Goal: Task Accomplishment & Management: Complete application form

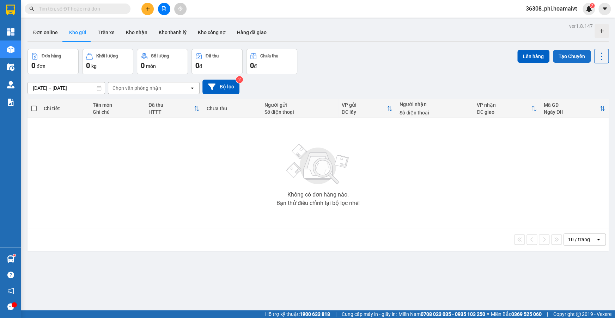
click at [564, 61] on button "Tạo Chuyến" at bounding box center [572, 56] width 38 height 13
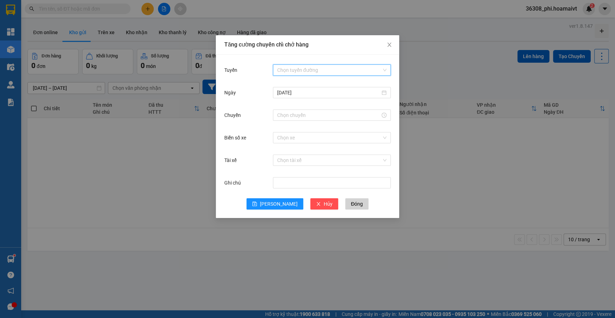
click at [328, 74] on input "Tuyến" at bounding box center [329, 70] width 104 height 11
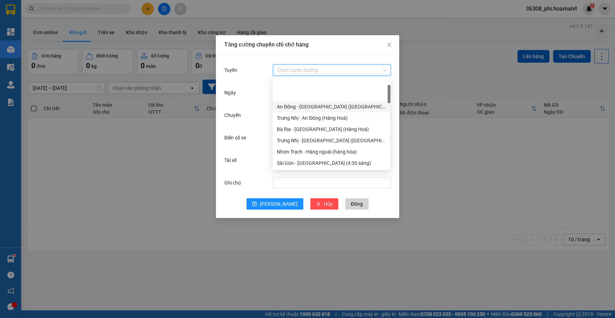
scroll to position [192, 0]
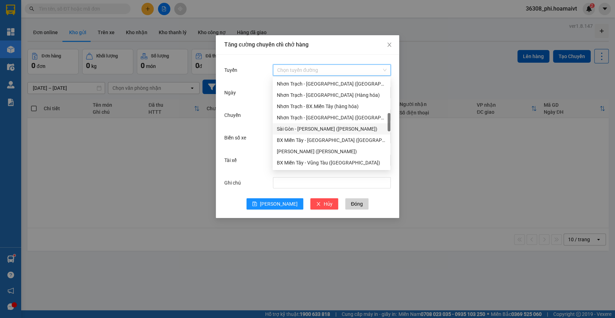
click at [312, 123] on div "Nhơn Trạch - [GEOGRAPHIC_DATA] ([GEOGRAPHIC_DATA])" at bounding box center [331, 117] width 118 height 11
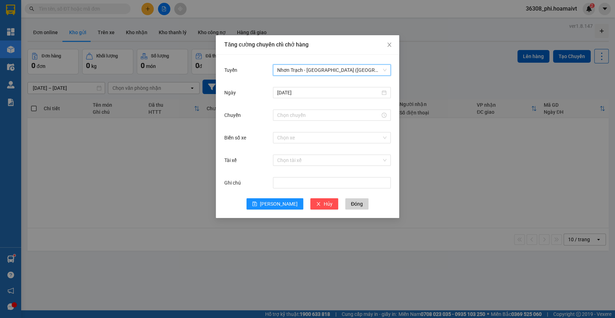
click at [297, 109] on div at bounding box center [332, 115] width 118 height 14
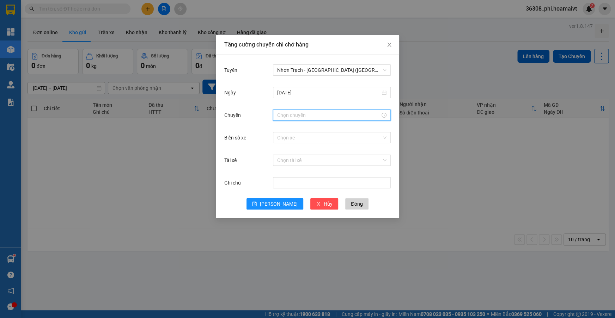
click at [297, 115] on input "Chuyến" at bounding box center [328, 115] width 103 height 8
click at [281, 141] on div "11" at bounding box center [282, 141] width 20 height 10
type input "11:00"
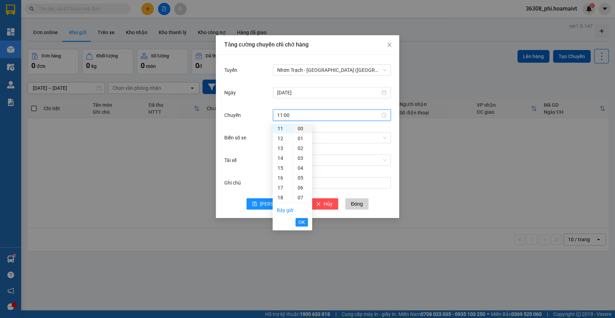
click at [296, 131] on div "00" at bounding box center [302, 129] width 19 height 10
click at [301, 225] on span "OK" at bounding box center [301, 223] width 7 height 8
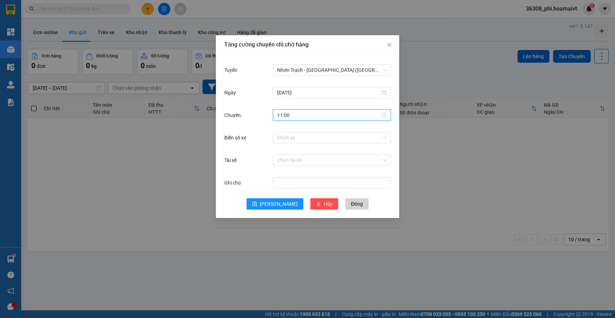
click at [301, 222] on div "Tăng cường chuyến chỉ chở hàng Tuyến Nhơn Trạch - [GEOGRAPHIC_DATA] ([GEOGRAPHI…" at bounding box center [307, 159] width 615 height 318
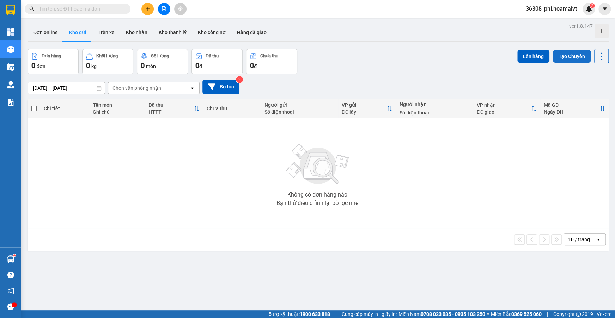
click at [565, 61] on button "Tạo Chuyến" at bounding box center [572, 56] width 38 height 13
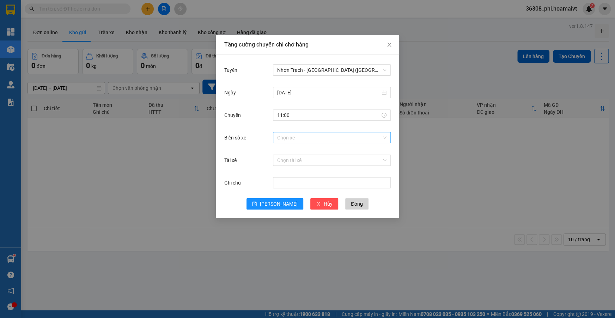
click at [282, 136] on input "Biển số xe" at bounding box center [329, 138] width 104 height 11
type input "000.31"
click at [282, 152] on div "72G-000.31" at bounding box center [331, 152] width 109 height 8
click at [268, 227] on div "Tăng cường chuyến chỉ chở hàng Tuyến Nhơn Trạch - [GEOGRAPHIC_DATA] ([GEOGRAPHI…" at bounding box center [307, 159] width 615 height 318
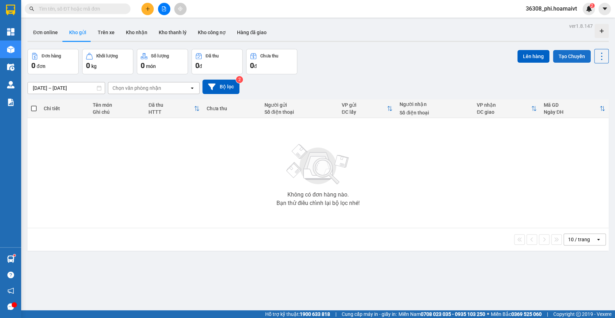
click at [565, 55] on button "Tạo Chuyến" at bounding box center [572, 56] width 38 height 13
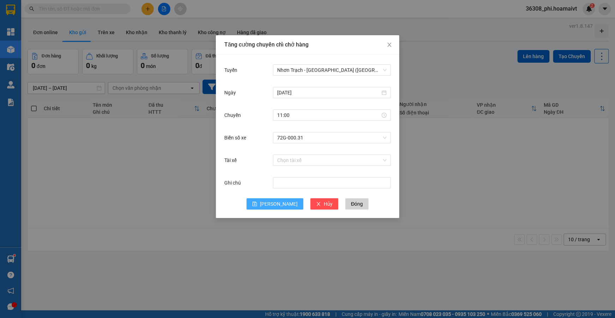
click at [284, 203] on button "[PERSON_NAME]" at bounding box center [274, 203] width 57 height 11
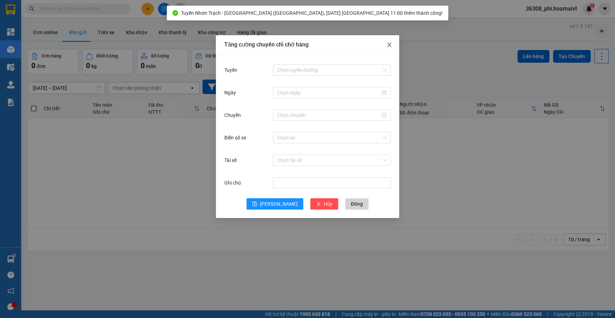
click at [389, 46] on icon "close" at bounding box center [389, 45] width 4 height 4
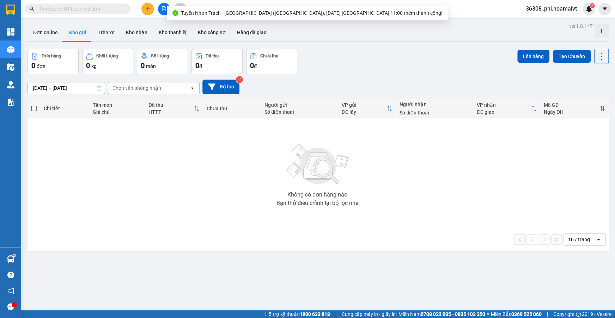
click at [155, 8] on div at bounding box center [163, 9] width 53 height 12
click at [144, 7] on button at bounding box center [147, 9] width 12 height 12
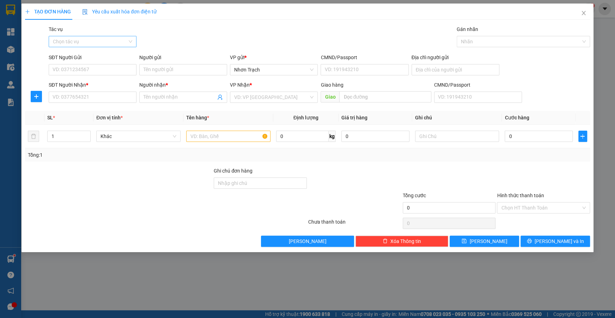
click at [67, 42] on input "Tác vụ" at bounding box center [90, 41] width 74 height 11
click at [67, 53] on div "Nhập hàng lên xe" at bounding box center [92, 56] width 79 height 8
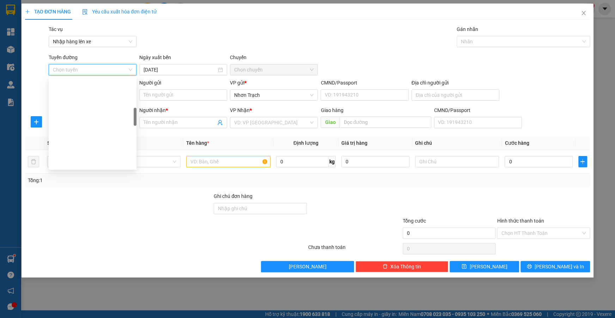
scroll to position [192, 0]
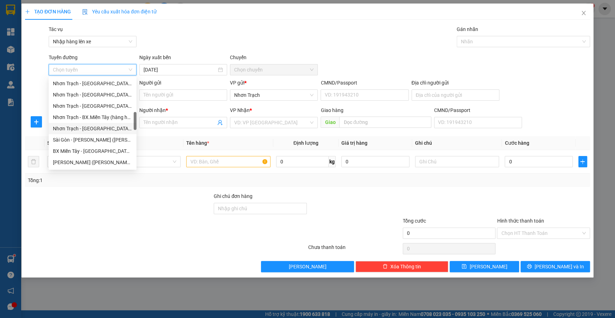
click at [96, 131] on div "Nhơn Trạch - [GEOGRAPHIC_DATA] ([GEOGRAPHIC_DATA])" at bounding box center [92, 129] width 79 height 8
type input "[DATE]"
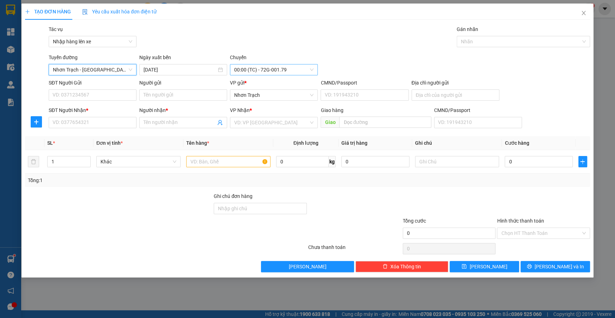
click at [266, 72] on span "00:00 (TC) - 72G-001.79" at bounding box center [273, 70] width 79 height 11
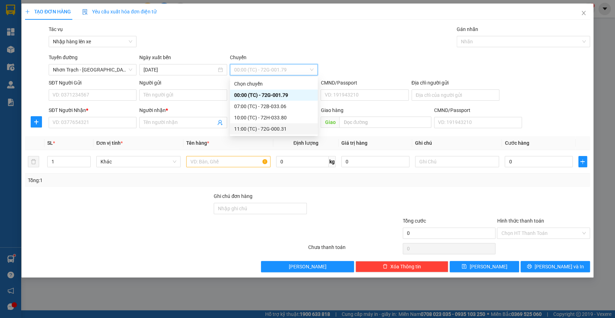
click at [269, 132] on div "11:00 (TC) - 72G-000.31" at bounding box center [273, 129] width 79 height 8
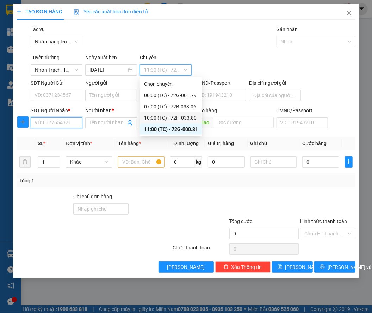
click at [69, 125] on input "SĐT Người Nhận *" at bounding box center [57, 122] width 52 height 11
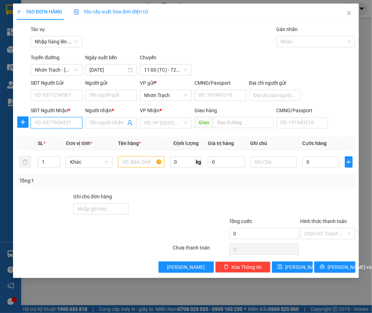
click at [69, 125] on input "SĐT Người Nhận *" at bounding box center [57, 122] width 52 height 11
type input "0938605813"
click at [69, 134] on div "0938605813 - Chúc" at bounding box center [56, 137] width 43 height 8
type input "Chúc"
type input "0938605813"
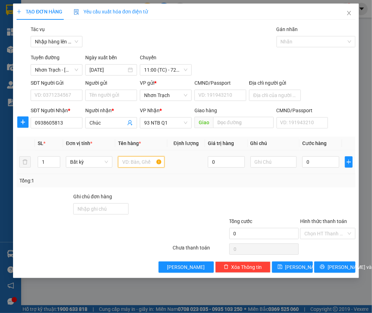
click at [133, 158] on input "text" at bounding box center [141, 161] width 47 height 11
type input "1 HS"
click at [313, 166] on input "0" at bounding box center [320, 161] width 37 height 11
type input "4"
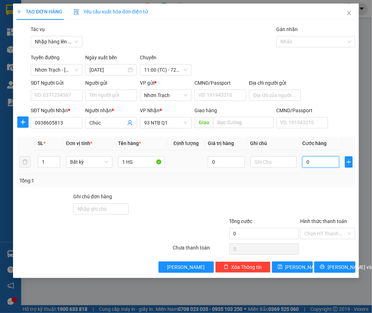
type input "4"
type input "40"
type input "400"
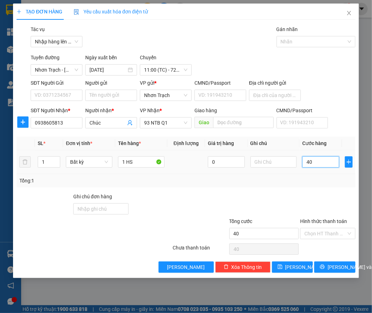
type input "400"
type input "4.000"
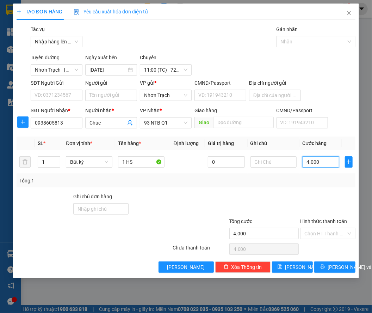
type input "40.000"
click at [283, 266] on icon "save" at bounding box center [280, 266] width 5 height 5
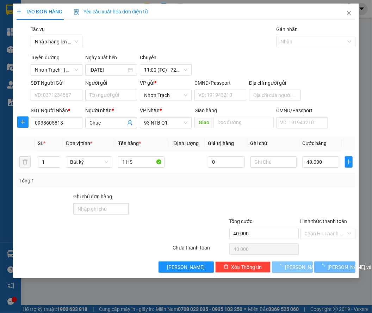
type input "0"
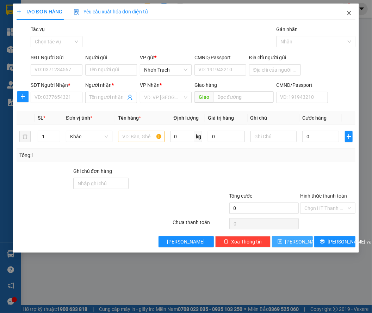
click at [348, 18] on span "Close" at bounding box center [349, 14] width 20 height 20
